Goal: Check status: Check status

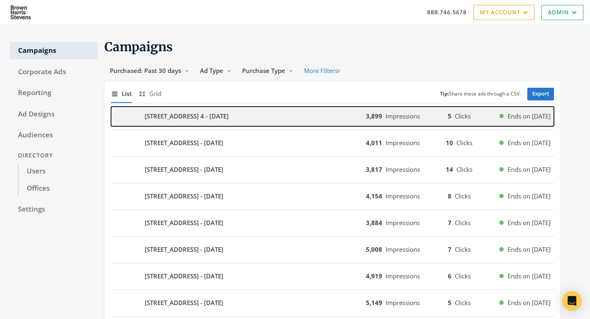
click at [296, 120] on div "[STREET_ADDRESS] 4 - [DATE]" at bounding box center [238, 117] width 255 height 20
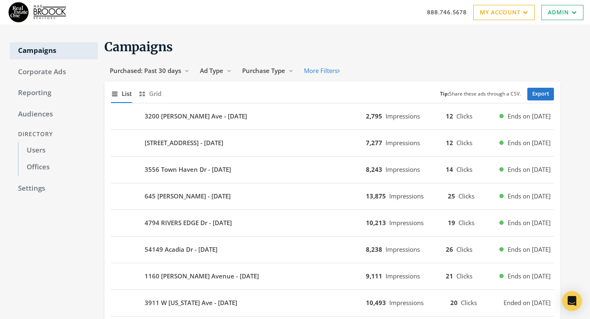
click at [284, 106] on div "3200 [PERSON_NAME] Ave - [DATE] 2,795 Impressions 12 Clicks Ends on [DATE]" at bounding box center [332, 116] width 443 height 27
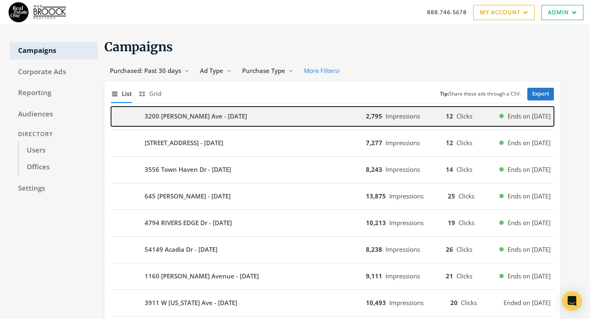
click at [284, 109] on div "3200 Hessel Ave - 2025-08-22" at bounding box center [238, 117] width 255 height 20
